Goal: Find specific page/section: Find specific page/section

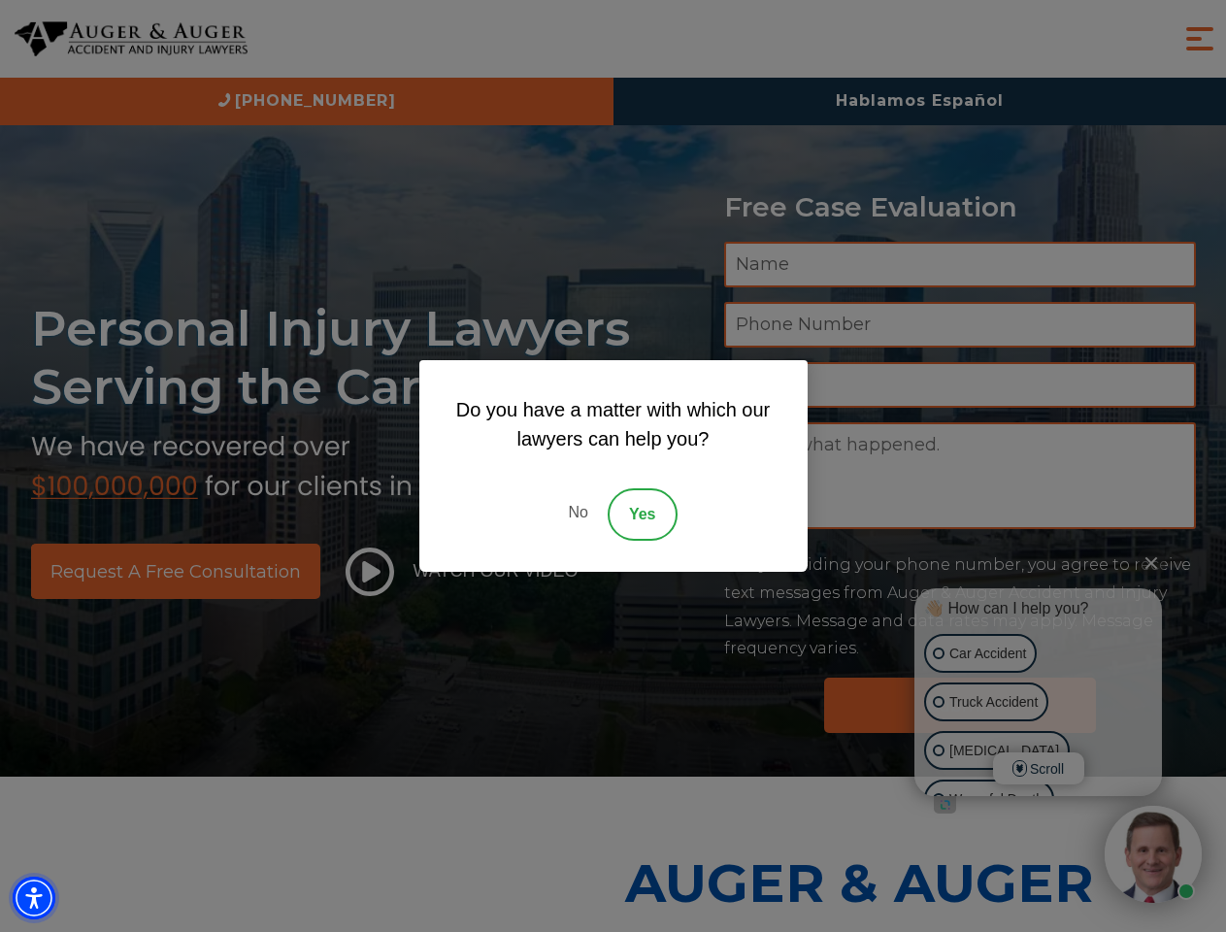
click at [34, 898] on img "Accessibility Menu" at bounding box center [34, 898] width 43 height 43
